Goal: Information Seeking & Learning: Check status

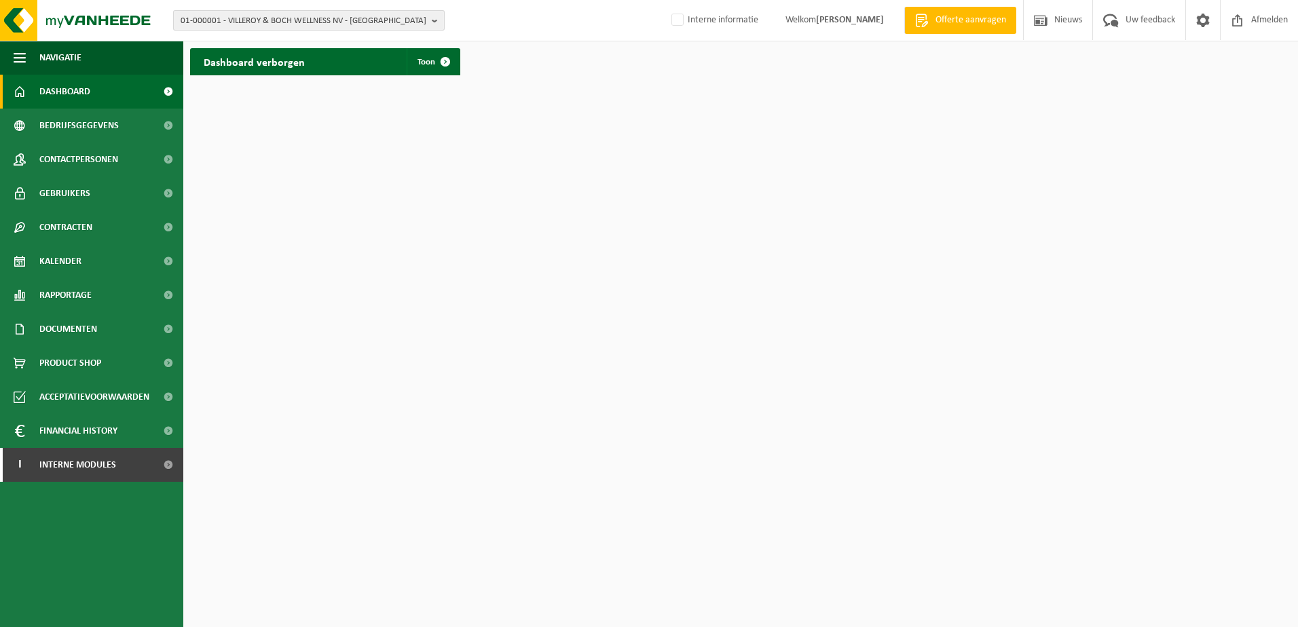
click at [297, 20] on span "01-000001 - VILLEROY & BOCH WELLNESS NV - [GEOGRAPHIC_DATA]" at bounding box center [304, 21] width 246 height 20
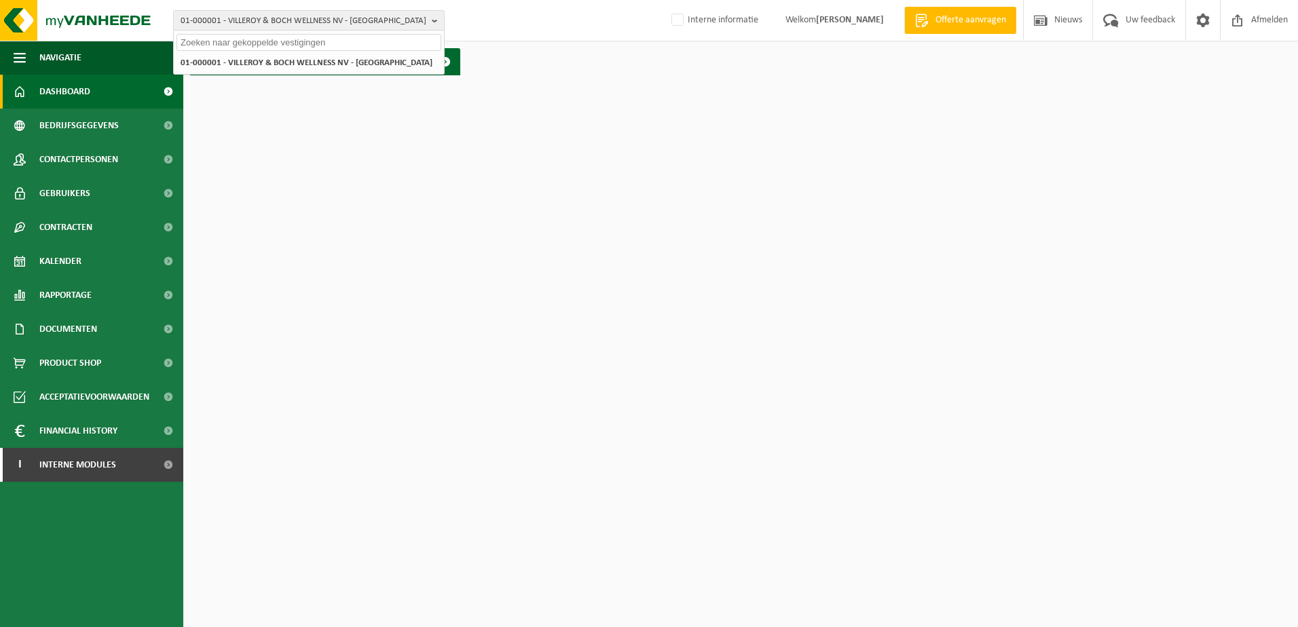
click at [280, 48] on input "text" at bounding box center [309, 42] width 265 height 17
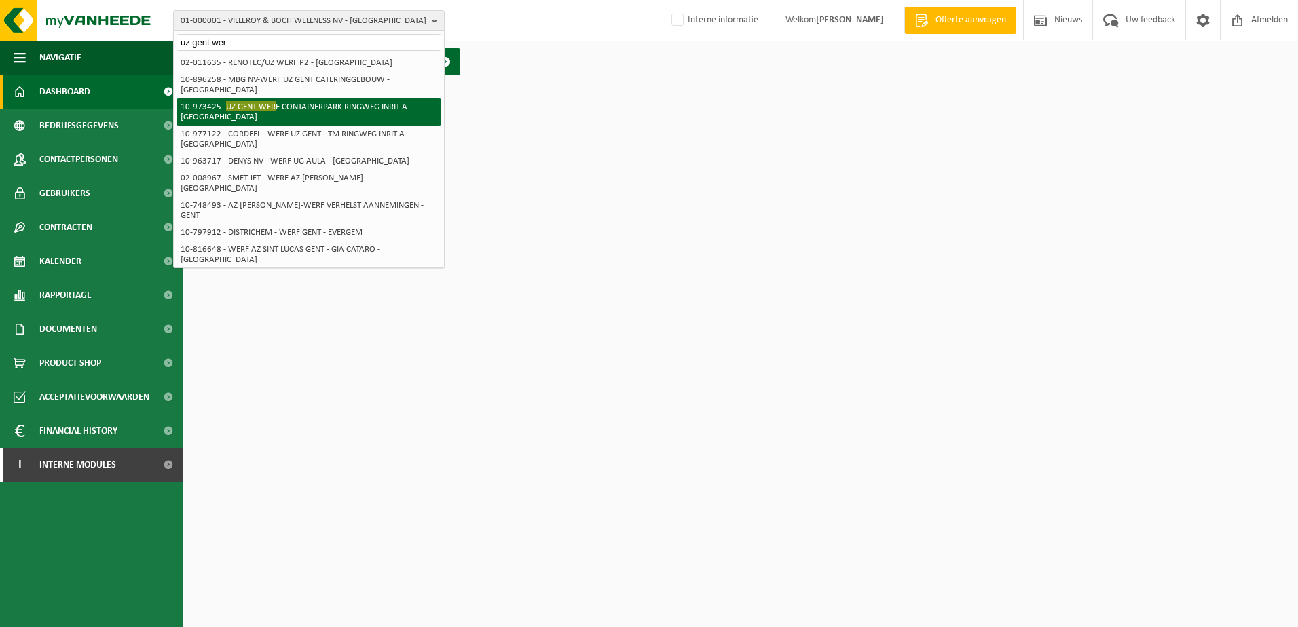
type input "uz gent wer"
click at [242, 103] on li "10-973425 - UZ [GEOGRAPHIC_DATA] INRIT A - [GEOGRAPHIC_DATA]" at bounding box center [309, 111] width 265 height 27
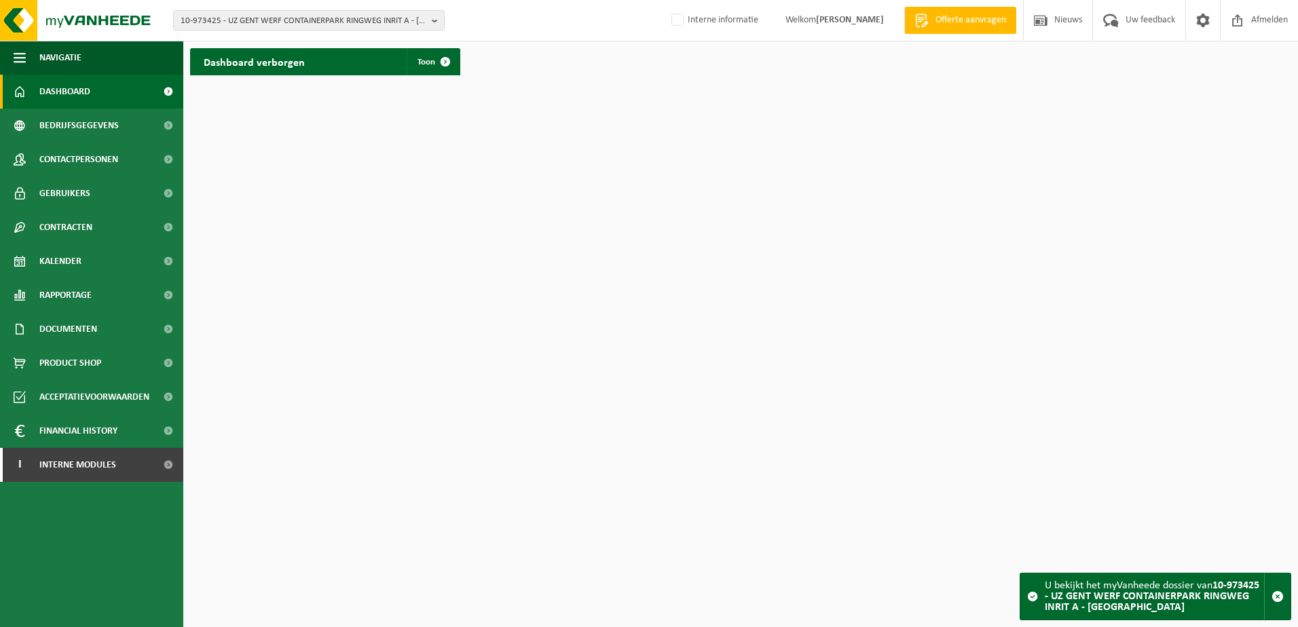
click at [289, 71] on h2 "Dashboard verborgen" at bounding box center [254, 61] width 128 height 26
click at [289, 66] on h2 "Dashboard verborgen" at bounding box center [254, 61] width 128 height 26
click at [424, 64] on span "Toon" at bounding box center [427, 62] width 18 height 9
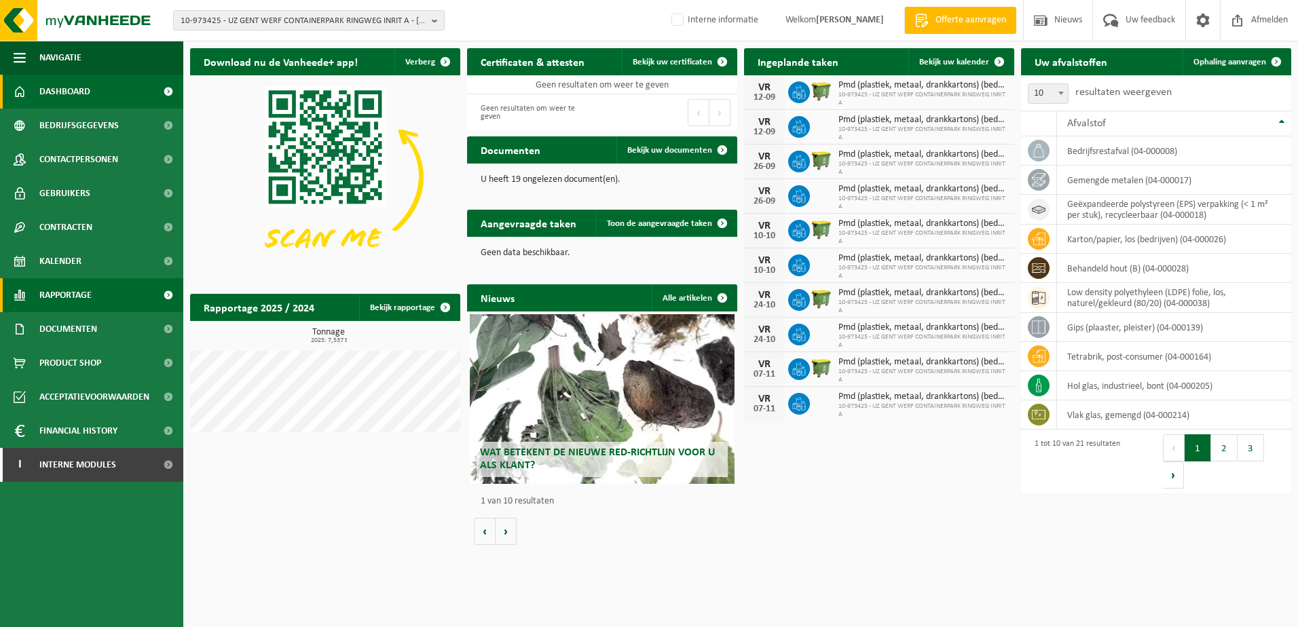
click at [83, 293] on span "Rapportage" at bounding box center [65, 295] width 52 height 34
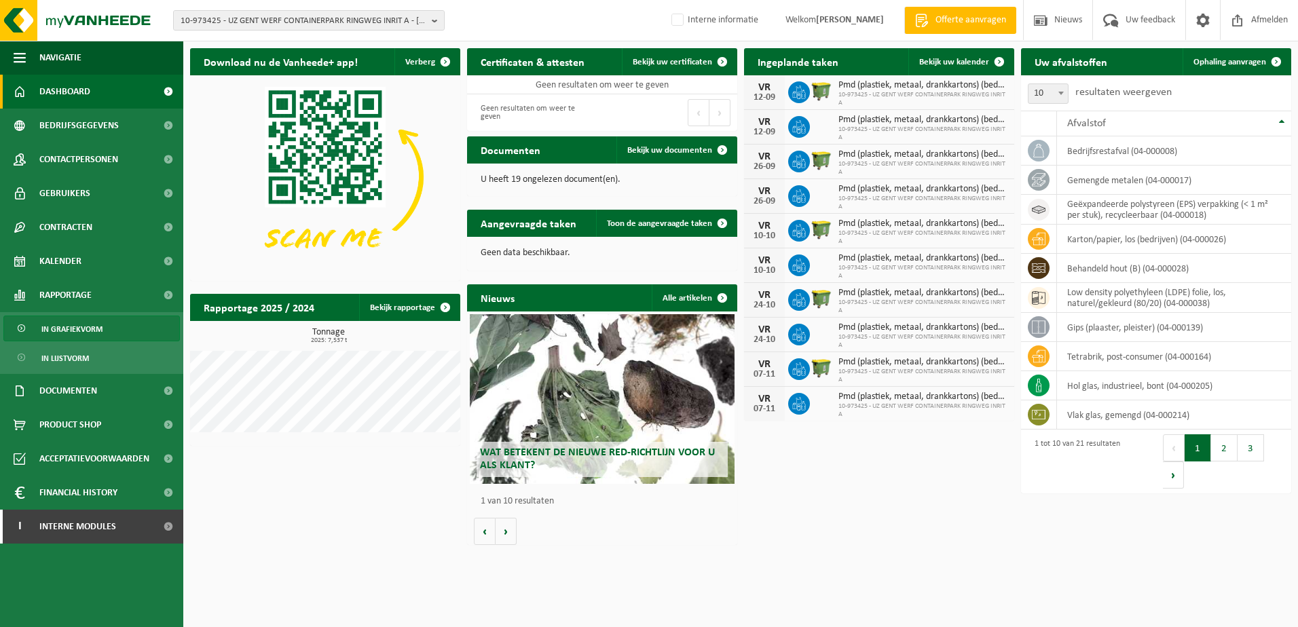
click at [98, 327] on span "In grafiekvorm" at bounding box center [71, 329] width 61 height 26
